Goal: Check status: Check status

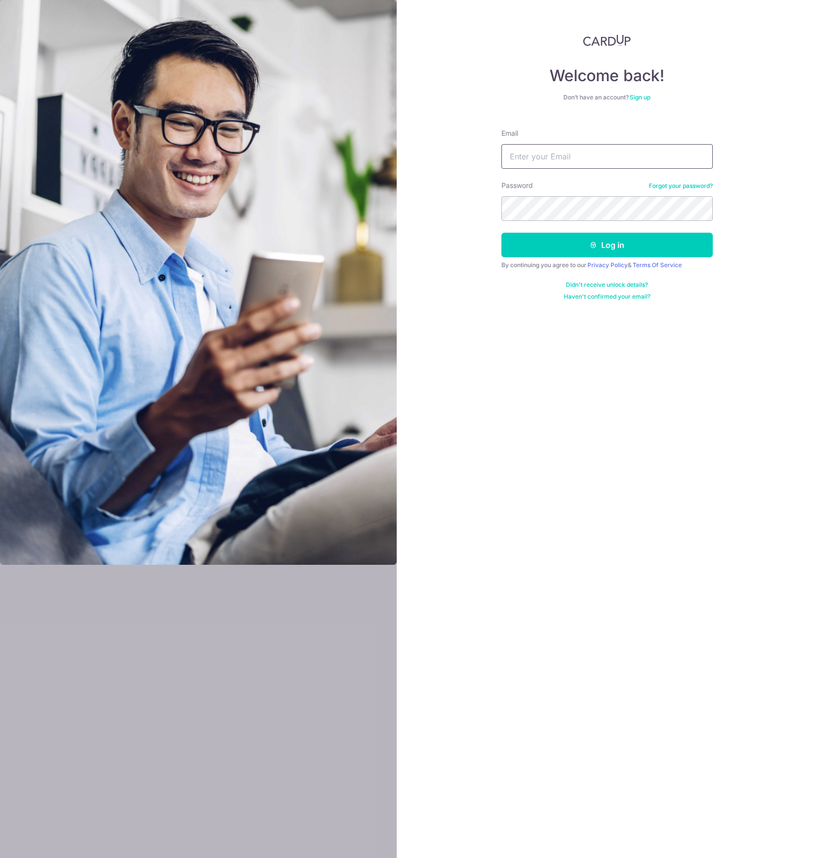
click at [525, 150] on input "Email" at bounding box center [607, 156] width 211 height 25
type input "[EMAIL_ADDRESS][DOMAIN_NAME]"
click at [556, 252] on button "Log in" at bounding box center [607, 245] width 211 height 25
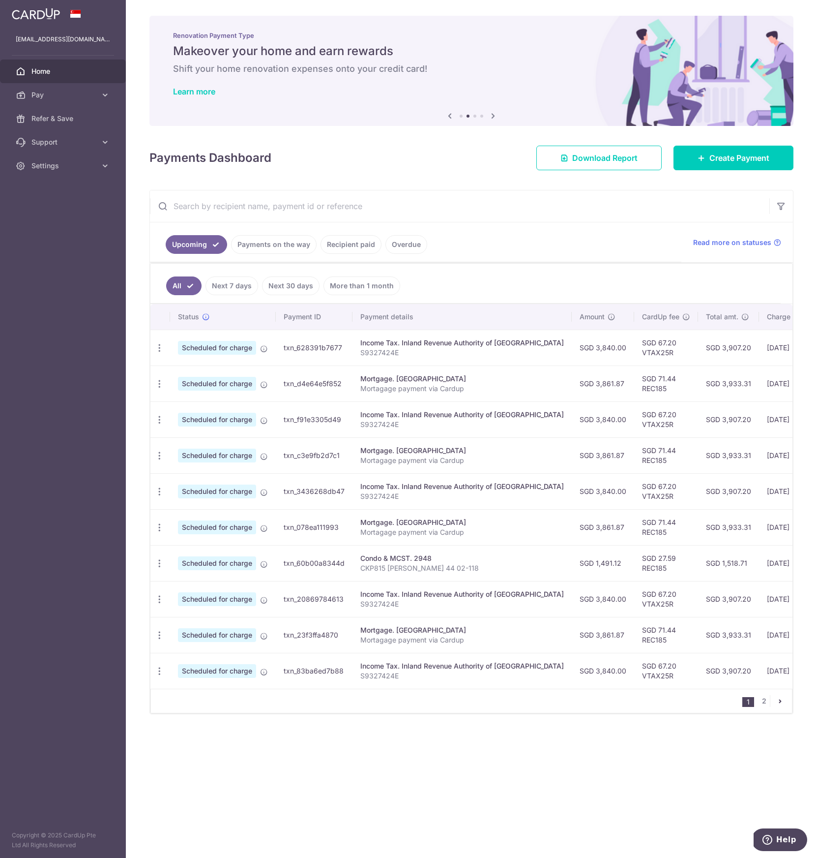
click at [635, 422] on td "SGD 67.20 VTAX25R" at bounding box center [666, 419] width 64 height 36
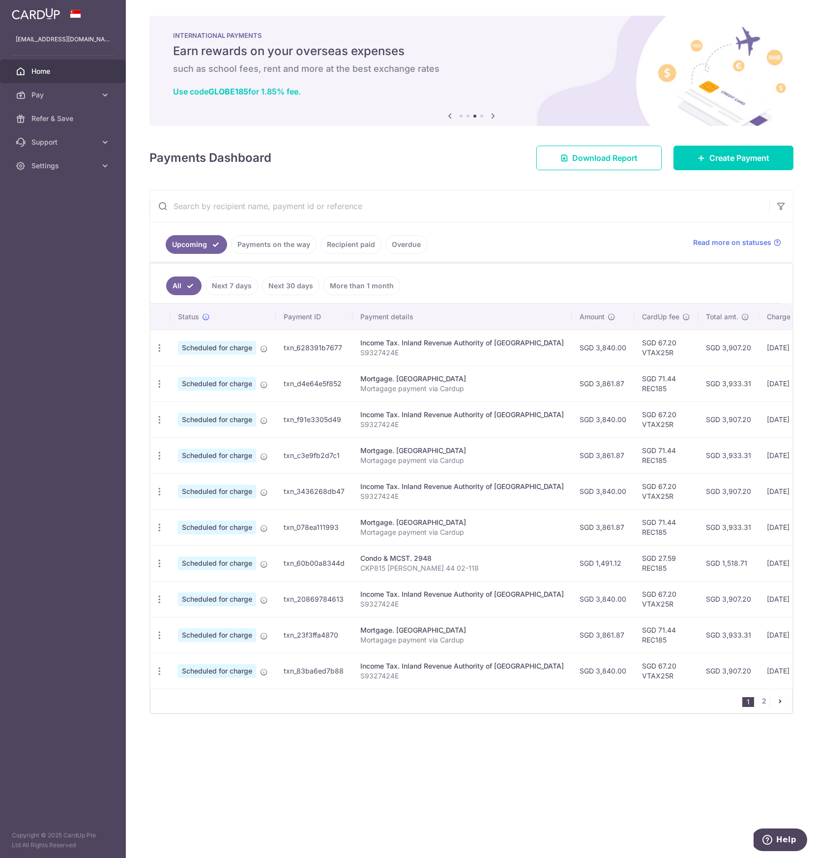
click at [634, 416] on td "SGD 67.20 VTAX25R" at bounding box center [666, 419] width 64 height 36
click at [273, 240] on link "Payments on the way" at bounding box center [274, 244] width 86 height 19
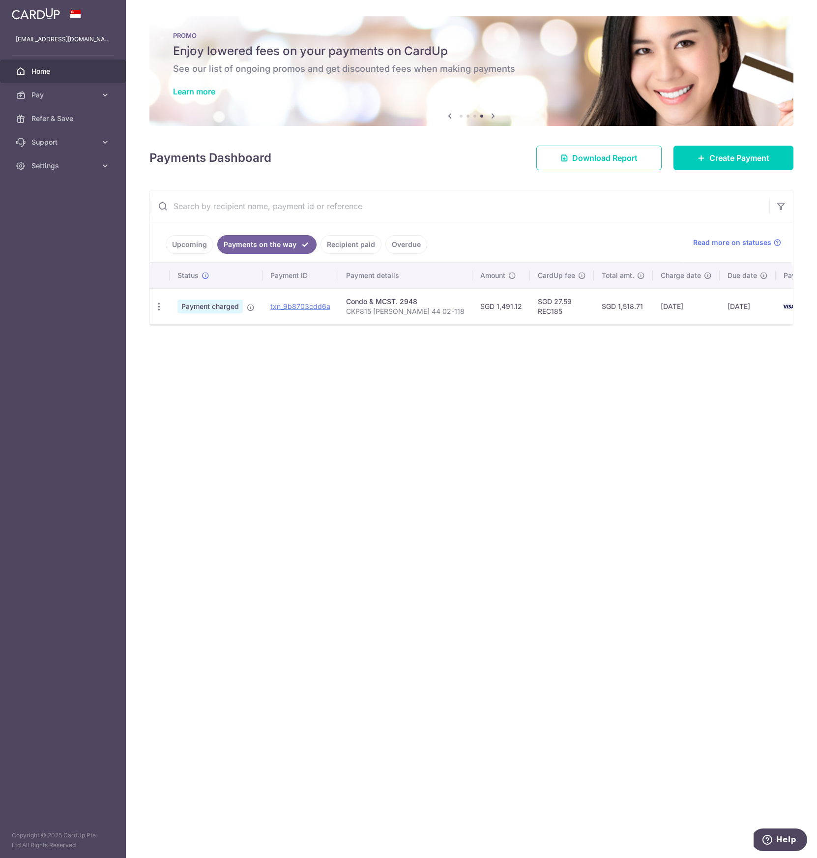
click at [333, 241] on link "Recipient paid" at bounding box center [351, 244] width 61 height 19
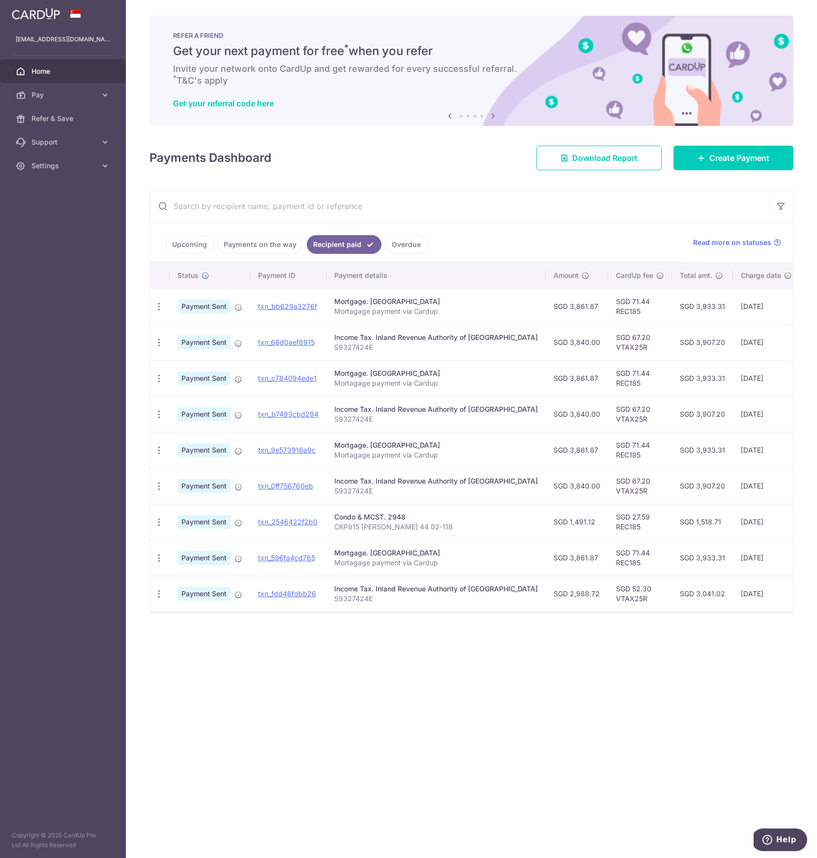
click at [439, 166] on div "Payments Dashboard Download Report Create Payment" at bounding box center [472, 156] width 644 height 29
